Goal: Information Seeking & Learning: Find specific fact

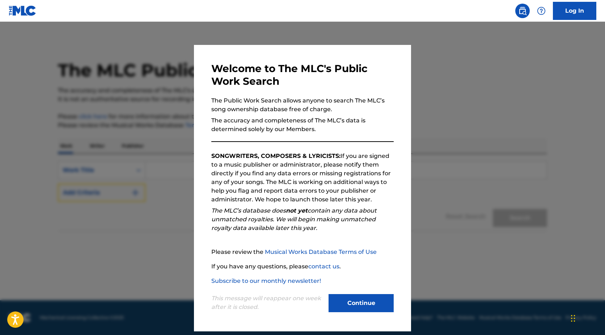
click at [58, 184] on button "Add Criteria" at bounding box center [102, 193] width 88 height 18
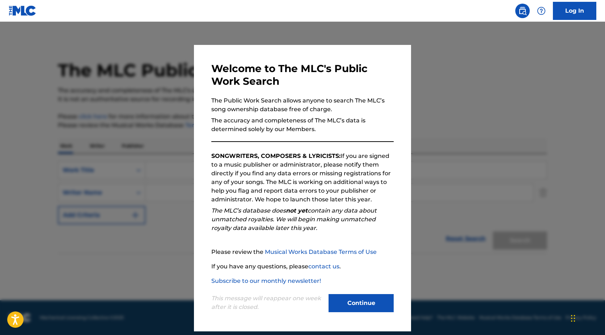
click at [566, 314] on link "Privacy Policy" at bounding box center [581, 317] width 31 height 7
click at [265, 248] on link "Musical Works Database Terms of Use" at bounding box center [321, 251] width 112 height 7
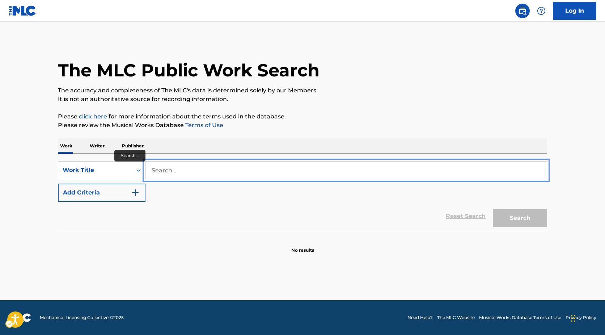
click at [58, 184] on button "Add Criteria" at bounding box center [102, 193] width 88 height 18
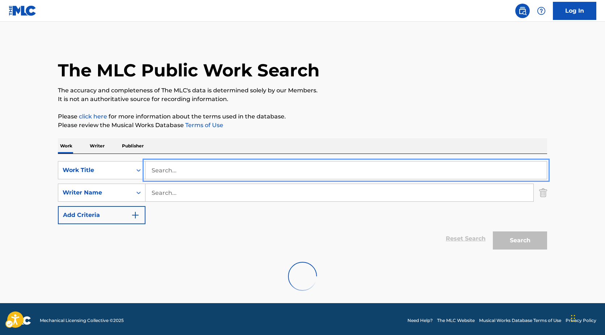
type input "G"
click at [58, 206] on button "Add Criteria" at bounding box center [102, 215] width 88 height 18
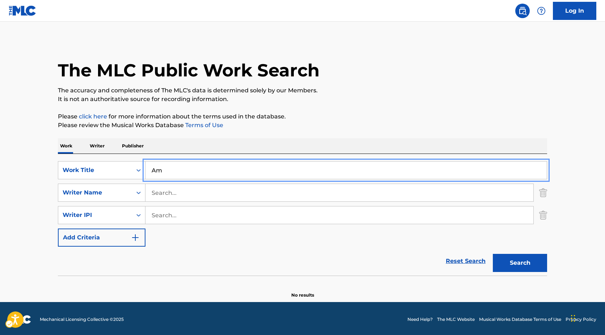
type input "A"
type input "Bohemian Rhapsody"
click at [58, 228] on button "Add Criteria" at bounding box center [102, 237] width 88 height 18
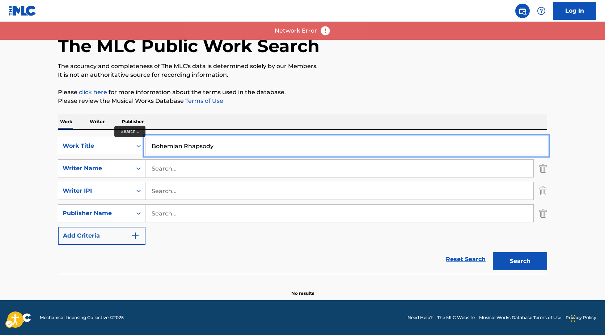
scroll to position [24, 0]
